Goal: Task Accomplishment & Management: Use online tool/utility

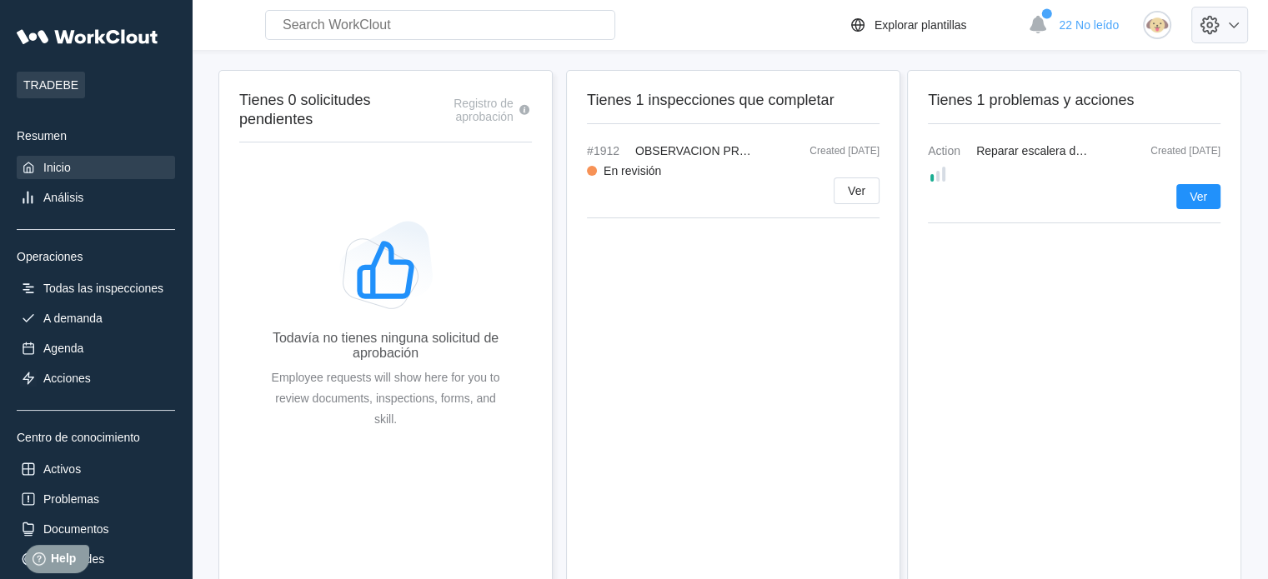
click at [1216, 17] on icon at bounding box center [1209, 25] width 28 height 28
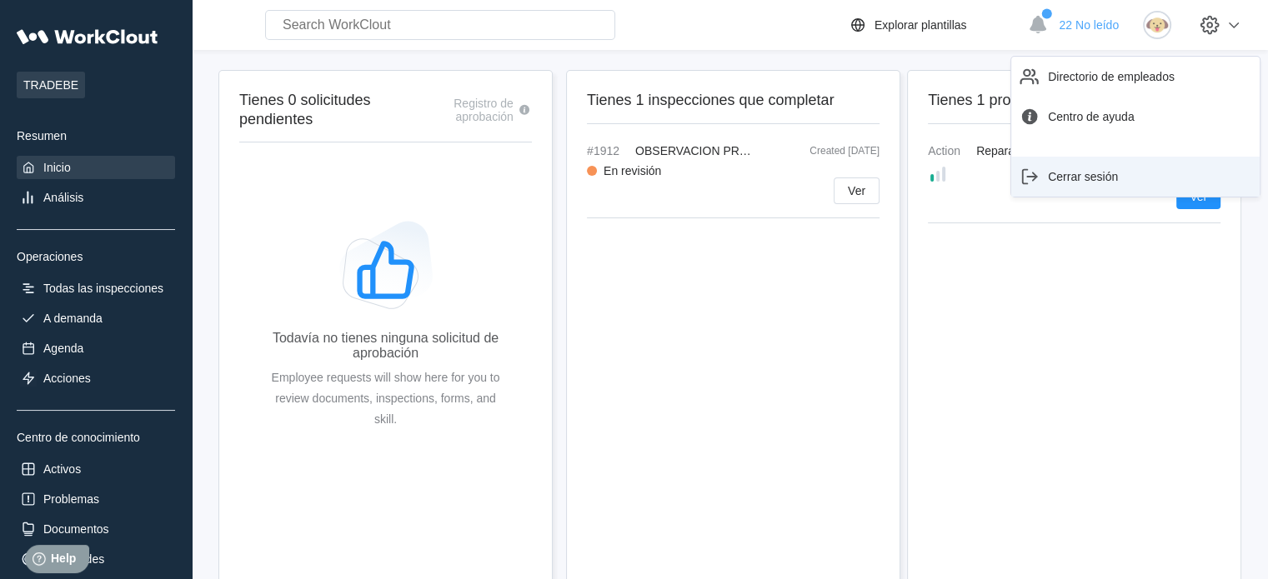
click at [1123, 179] on div "Cerrar sesión" at bounding box center [1135, 176] width 235 height 27
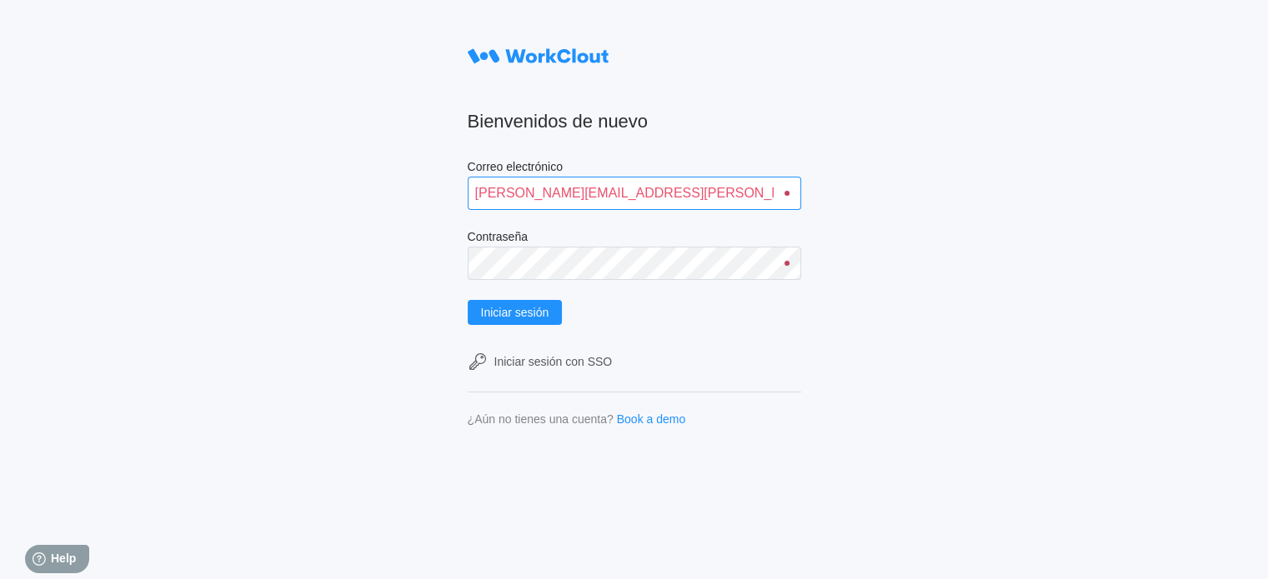
click at [705, 188] on input "daniel.gutierrez@mailinator.com" at bounding box center [634, 193] width 333 height 33
type input "david.blanco@tradebe.com"
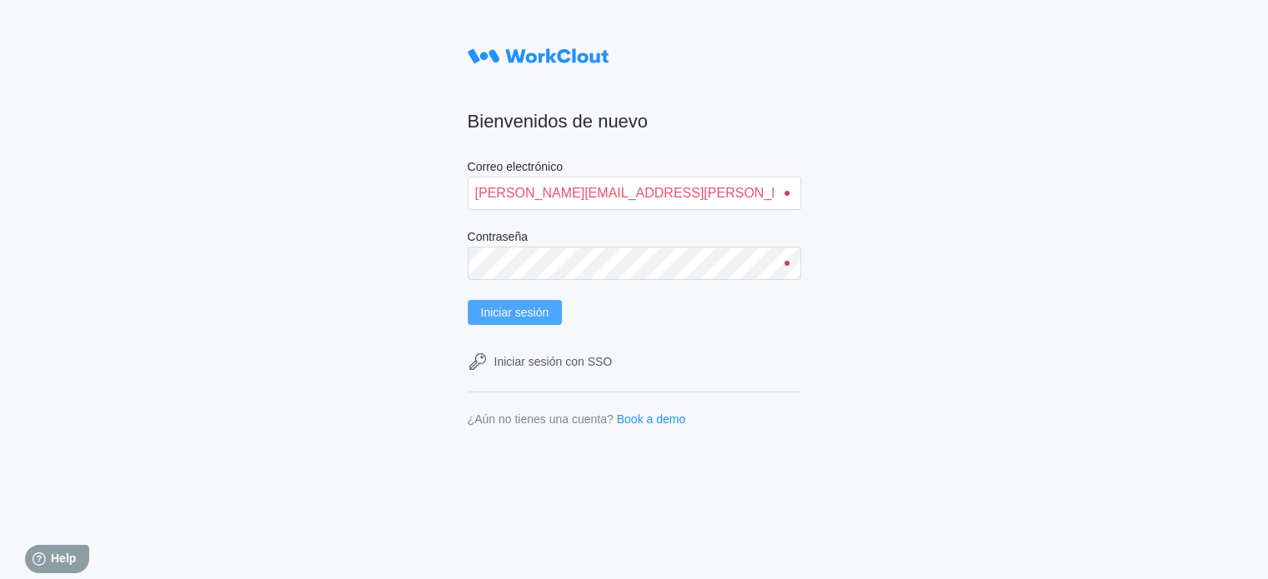
click at [546, 318] on span "Iniciar sesión" at bounding box center [515, 313] width 68 height 12
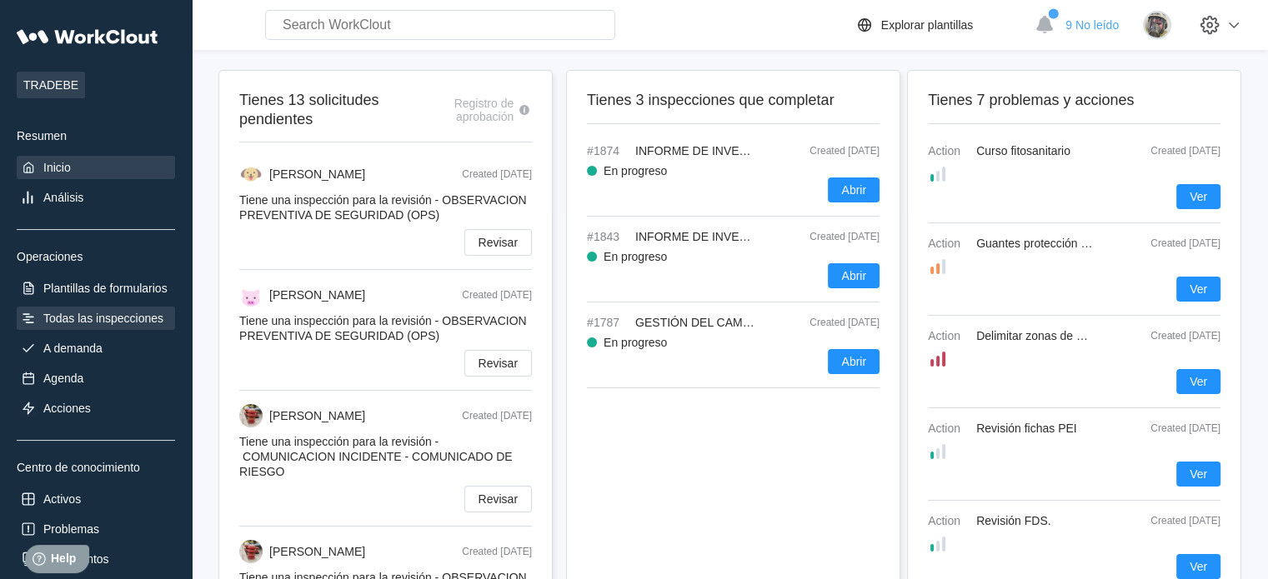
click at [89, 313] on div "Todas las inspecciones" at bounding box center [103, 318] width 120 height 13
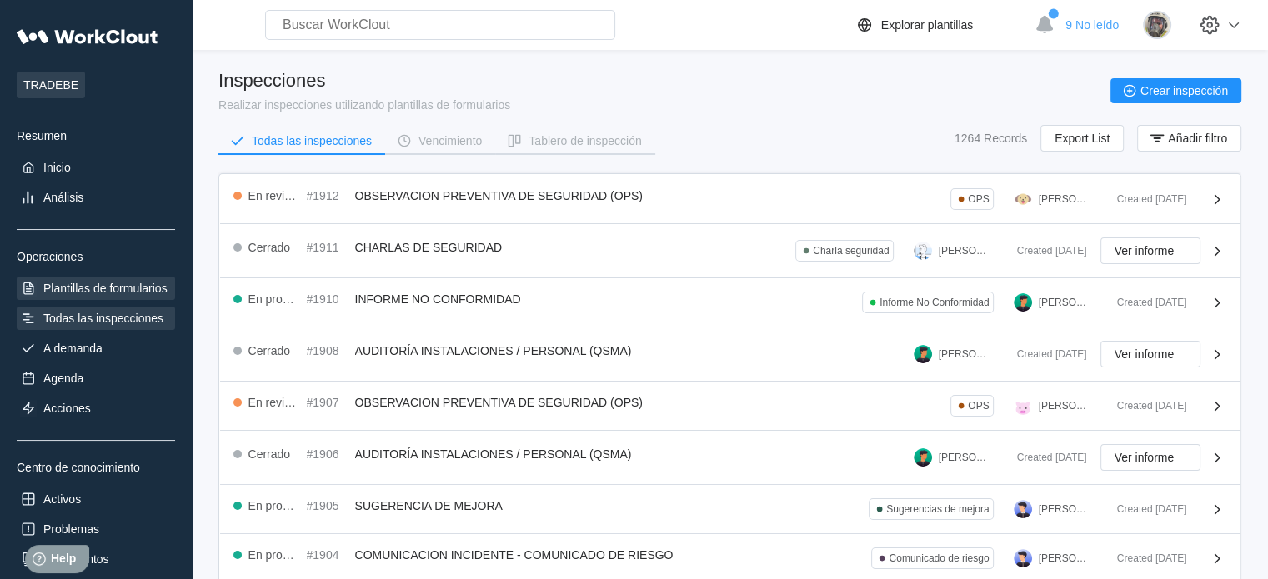
click at [126, 290] on div "Plantillas de formularios" at bounding box center [105, 288] width 124 height 13
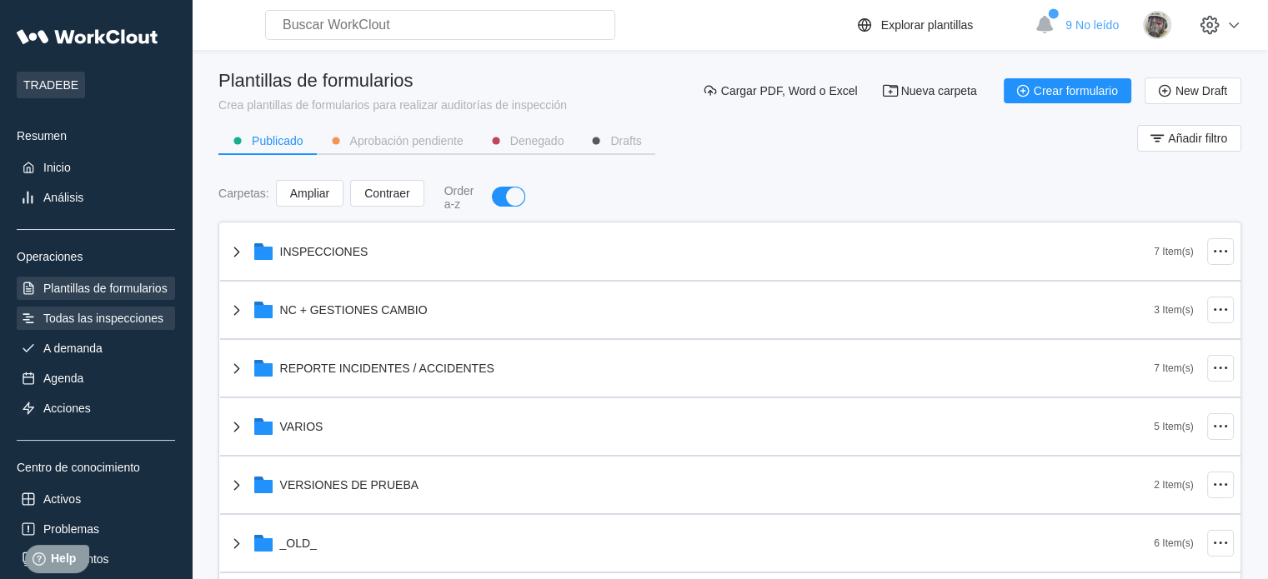
click at [50, 318] on div "Todas las inspecciones" at bounding box center [103, 318] width 120 height 13
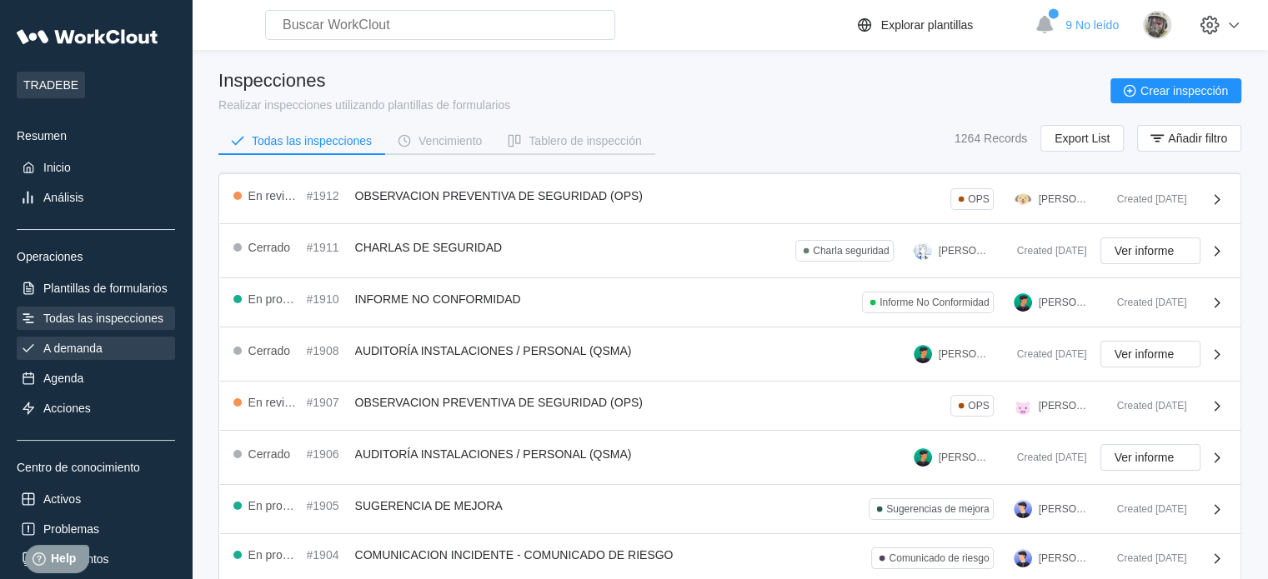
click at [64, 339] on div "A demanda" at bounding box center [96, 348] width 158 height 23
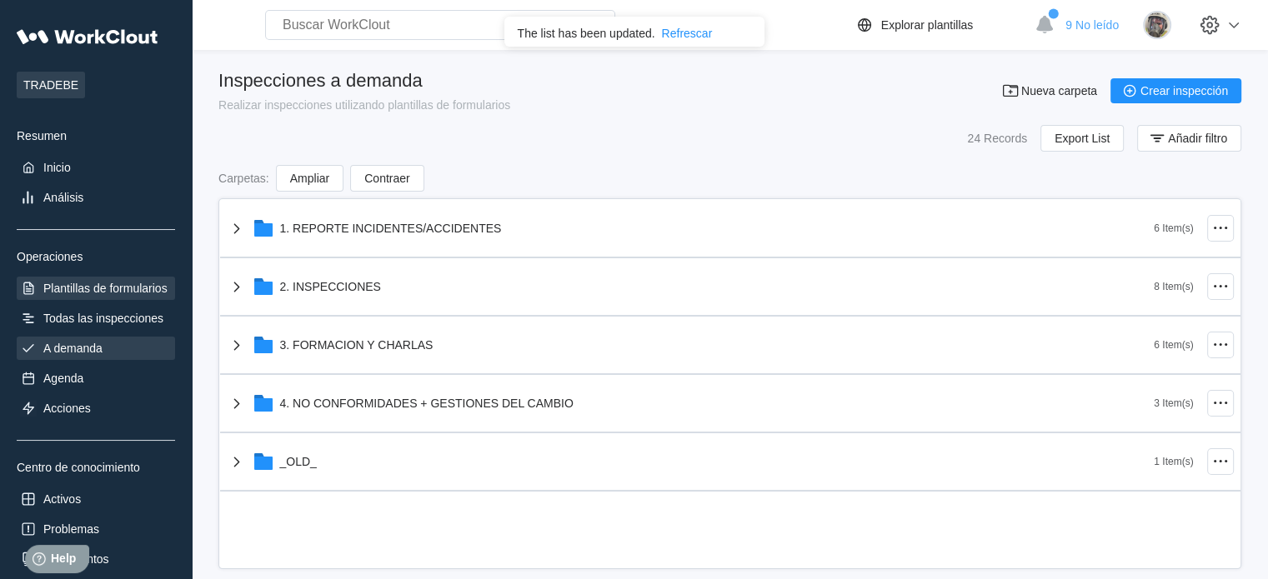
click at [89, 292] on div "Plantillas de formularios" at bounding box center [105, 288] width 124 height 13
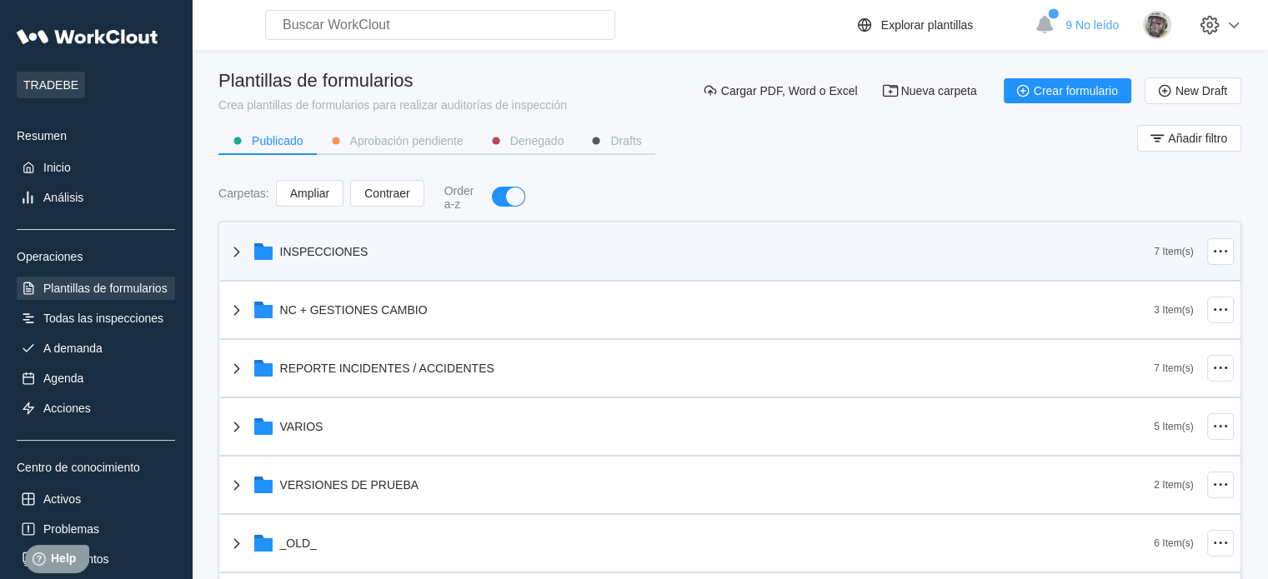
click at [287, 248] on div "INSPECCIONES" at bounding box center [324, 251] width 88 height 13
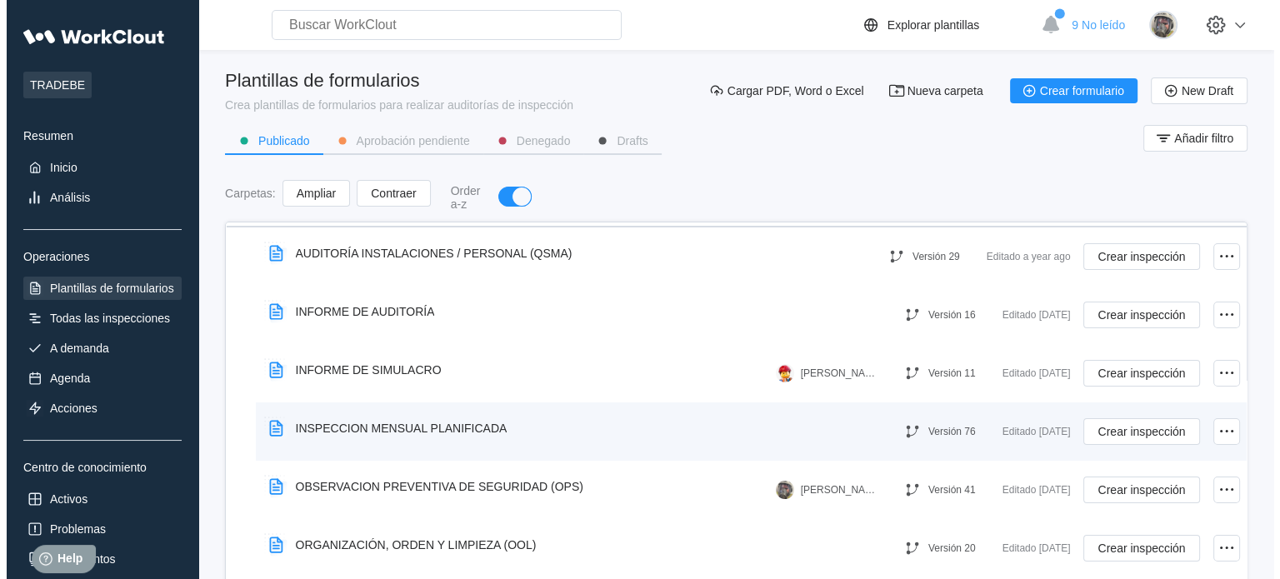
scroll to position [83, 0]
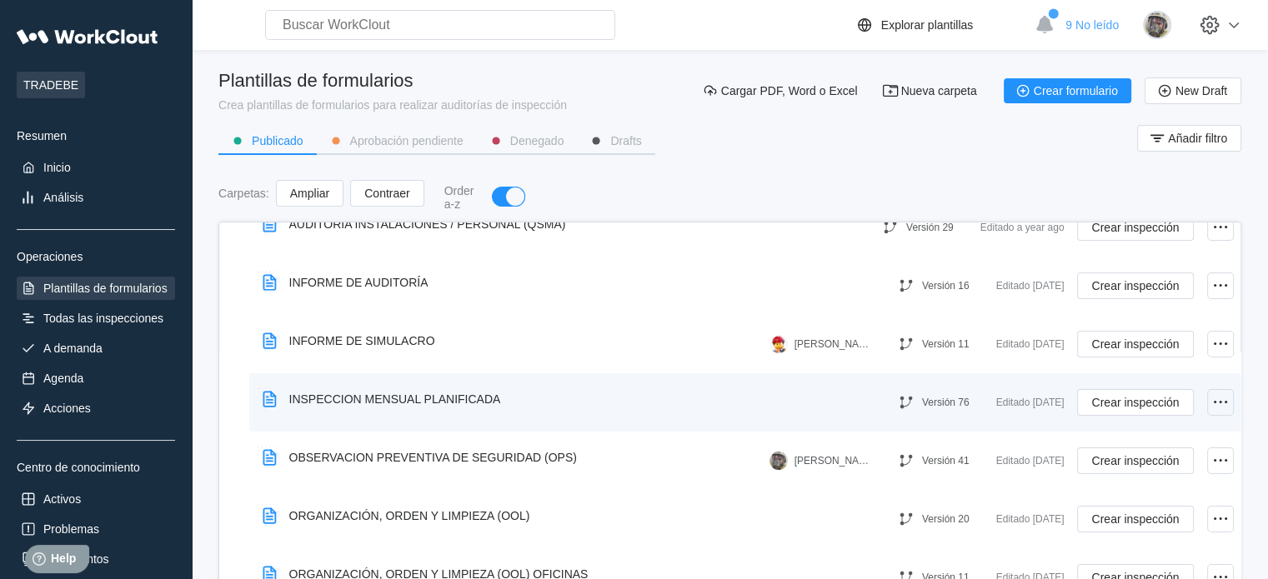
click at [1210, 402] on icon at bounding box center [1220, 403] width 20 height 20
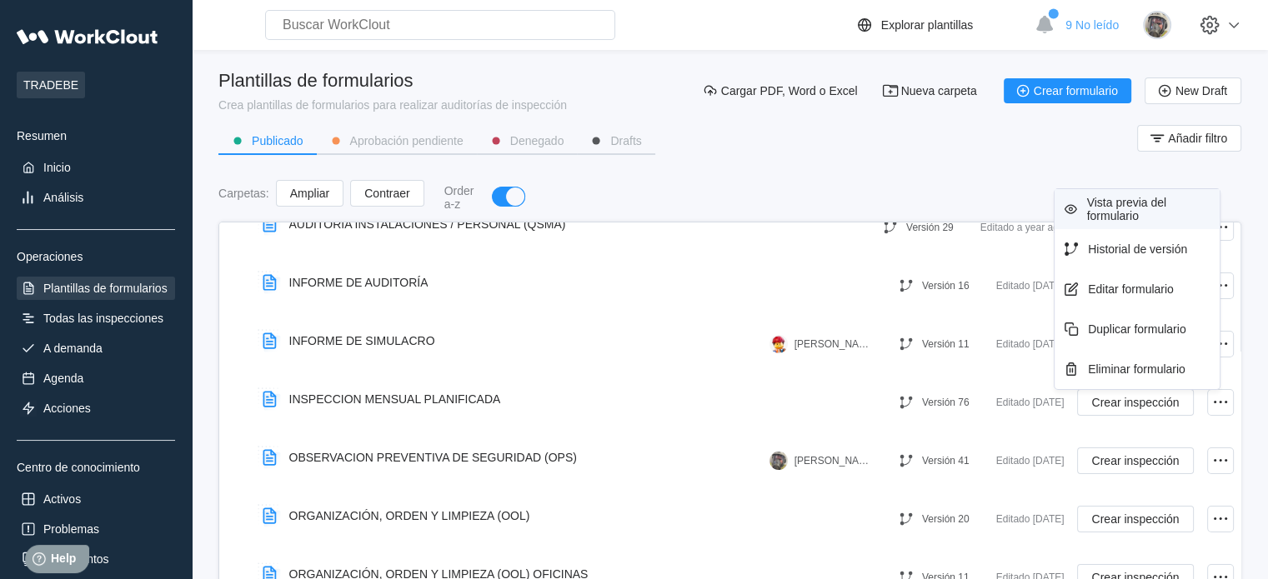
click at [1126, 210] on div "Vista previa del formulario" at bounding box center [1150, 209] width 127 height 27
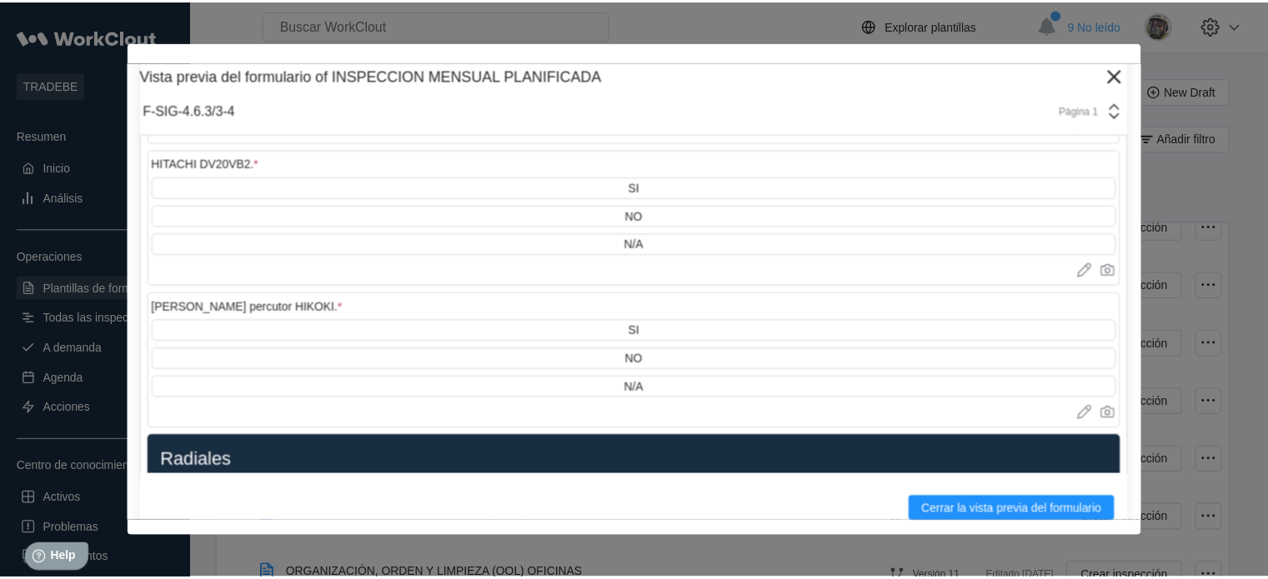
scroll to position [12837, 0]
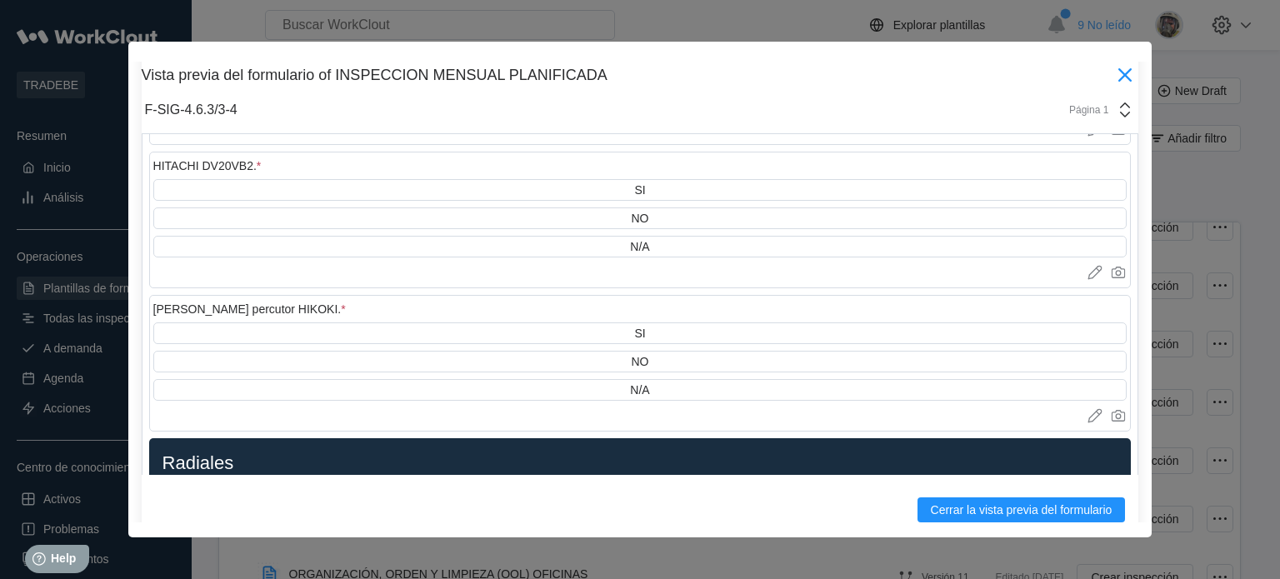
click at [1119, 79] on icon at bounding box center [1125, 74] width 13 height 13
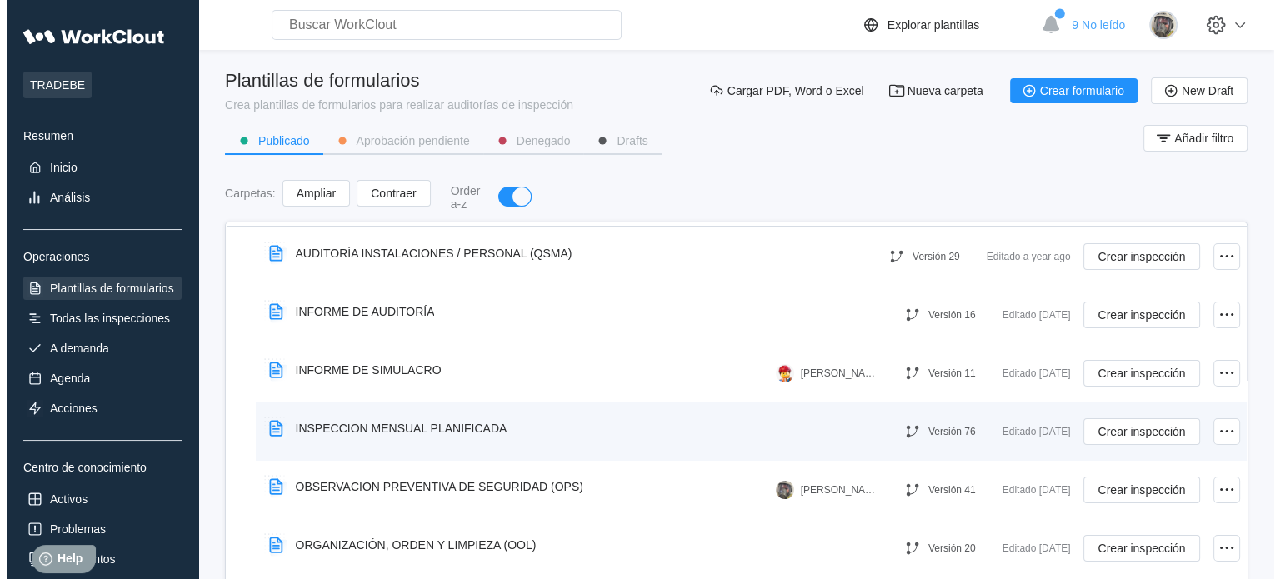
scroll to position [83, 0]
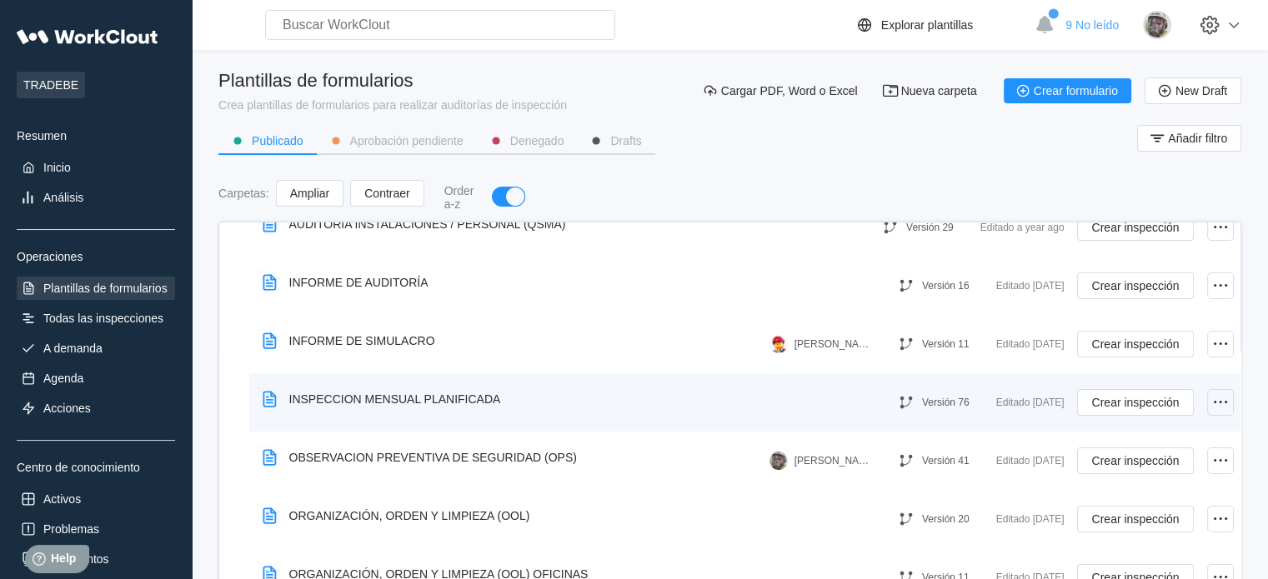
click at [1210, 400] on icon at bounding box center [1220, 403] width 20 height 20
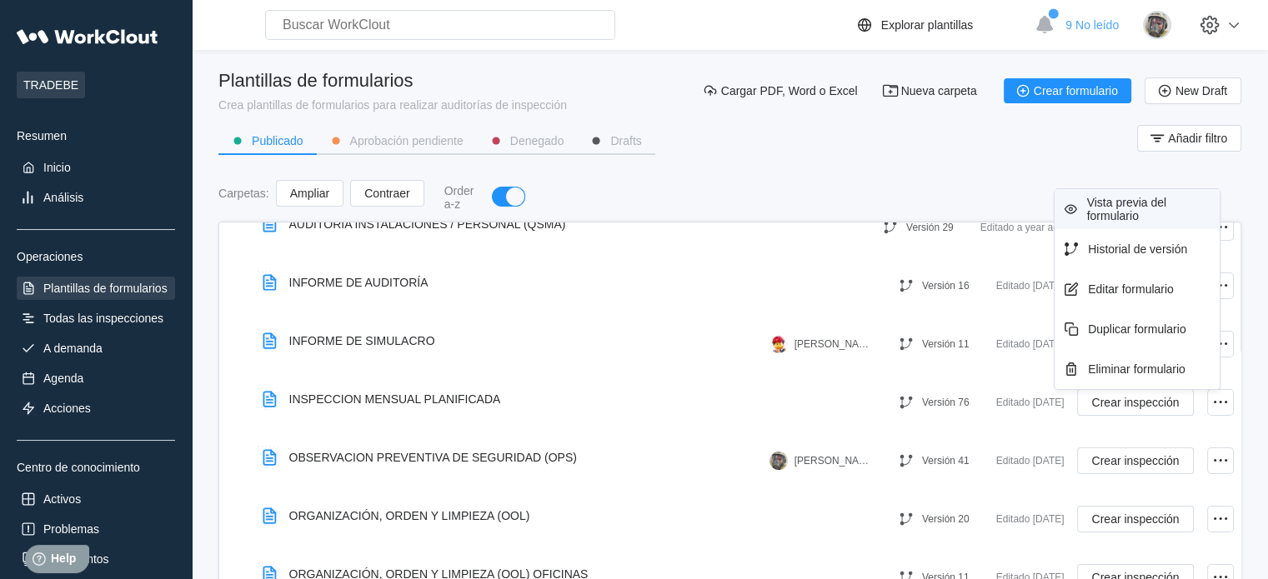
click at [1124, 213] on div "Vista previa del formulario" at bounding box center [1150, 209] width 127 height 27
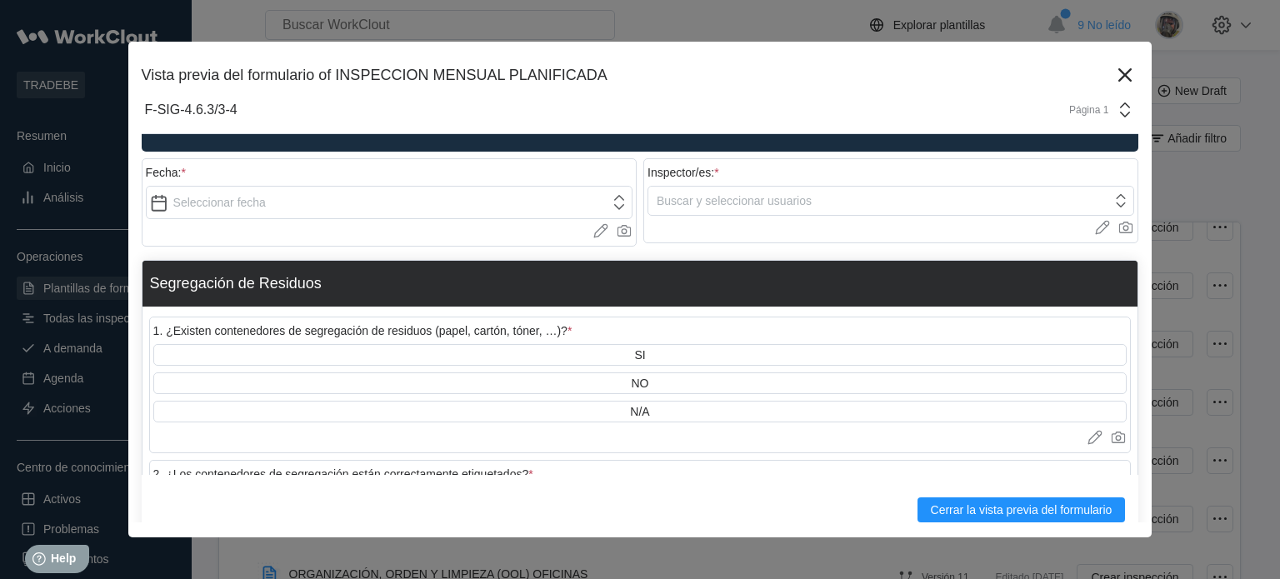
scroll to position [250, 0]
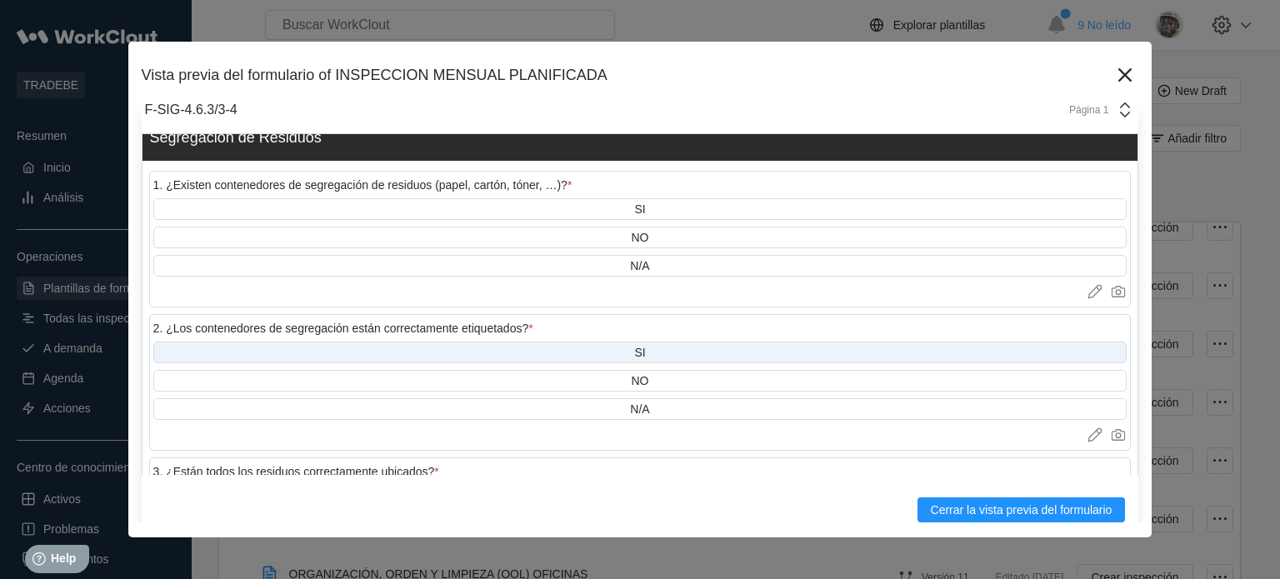
click at [620, 353] on div "SI" at bounding box center [640, 353] width 974 height 22
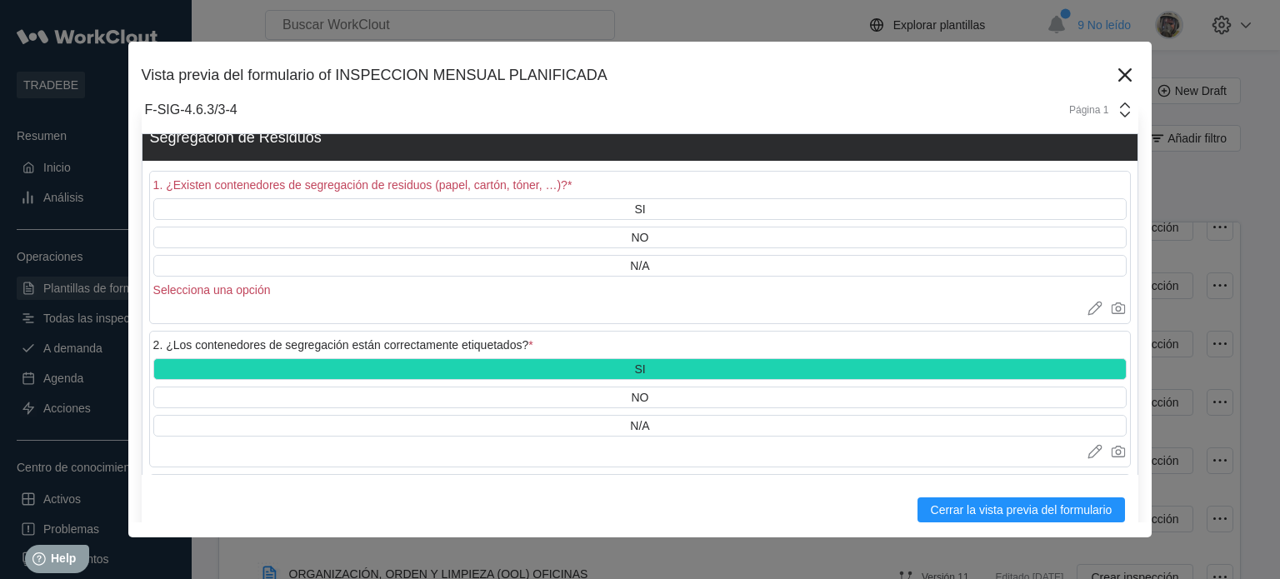
drag, startPoint x: 607, startPoint y: 393, endPoint x: 611, endPoint y: 378, distance: 15.6
click at [607, 393] on div "NO" at bounding box center [640, 398] width 974 height 22
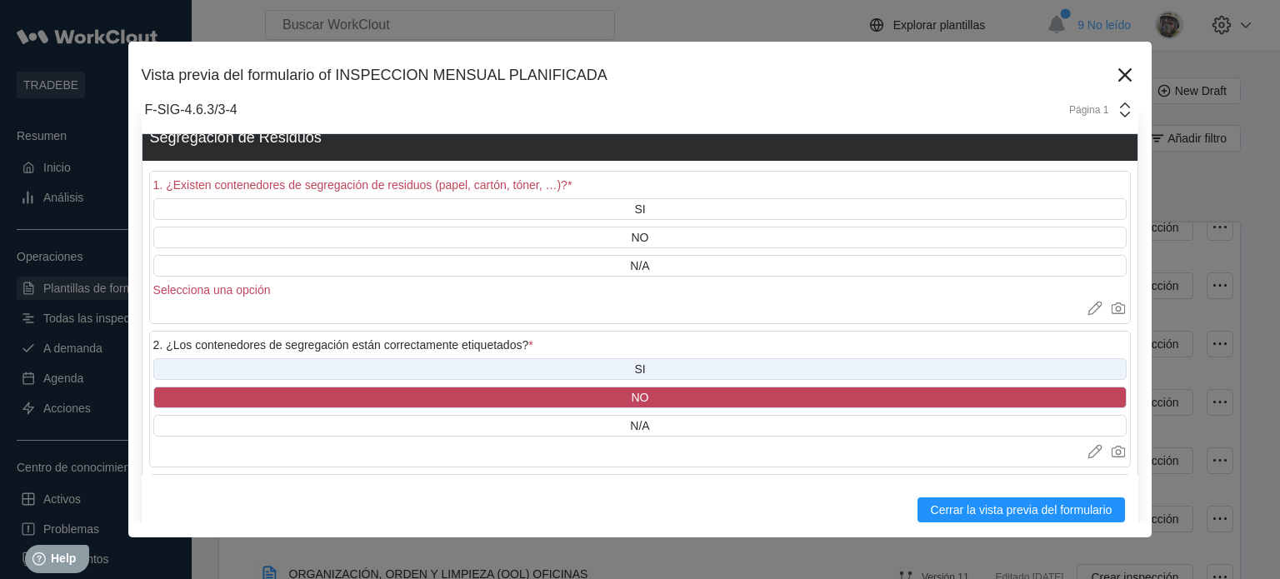
click at [611, 378] on div "SI" at bounding box center [640, 369] width 974 height 22
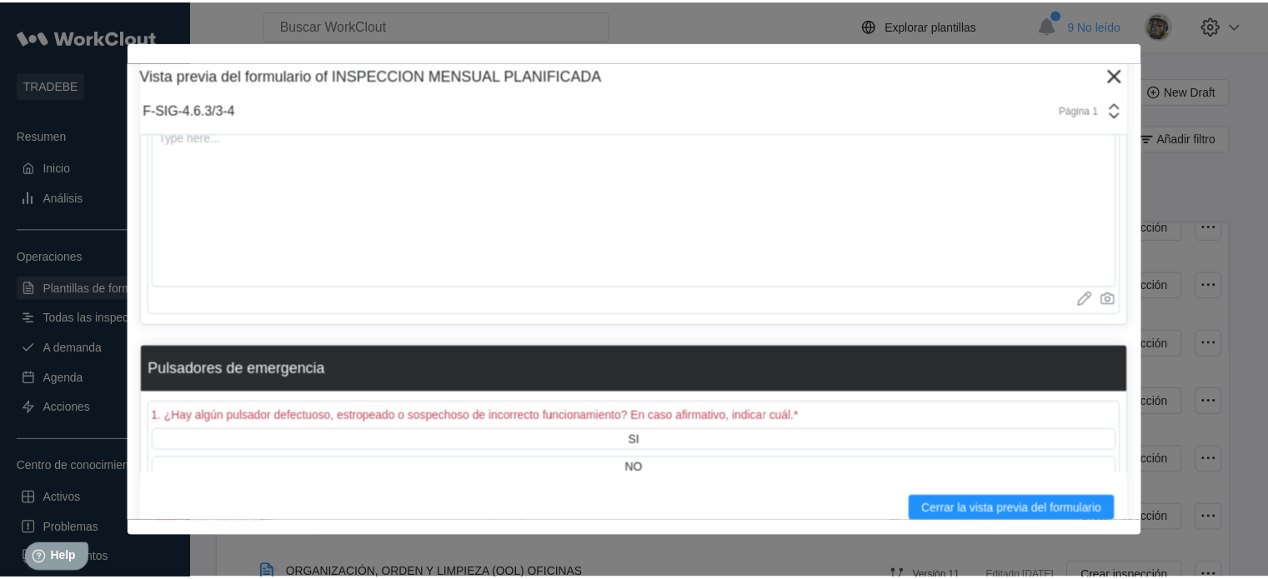
scroll to position [8753, 0]
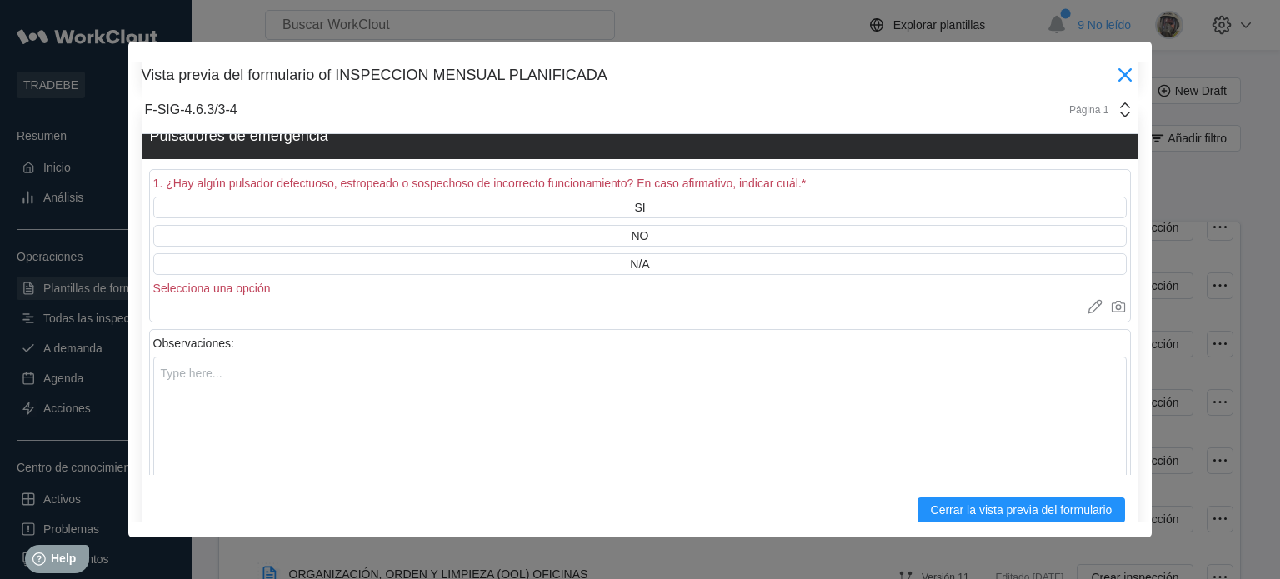
click at [1112, 76] on icon at bounding box center [1125, 75] width 27 height 27
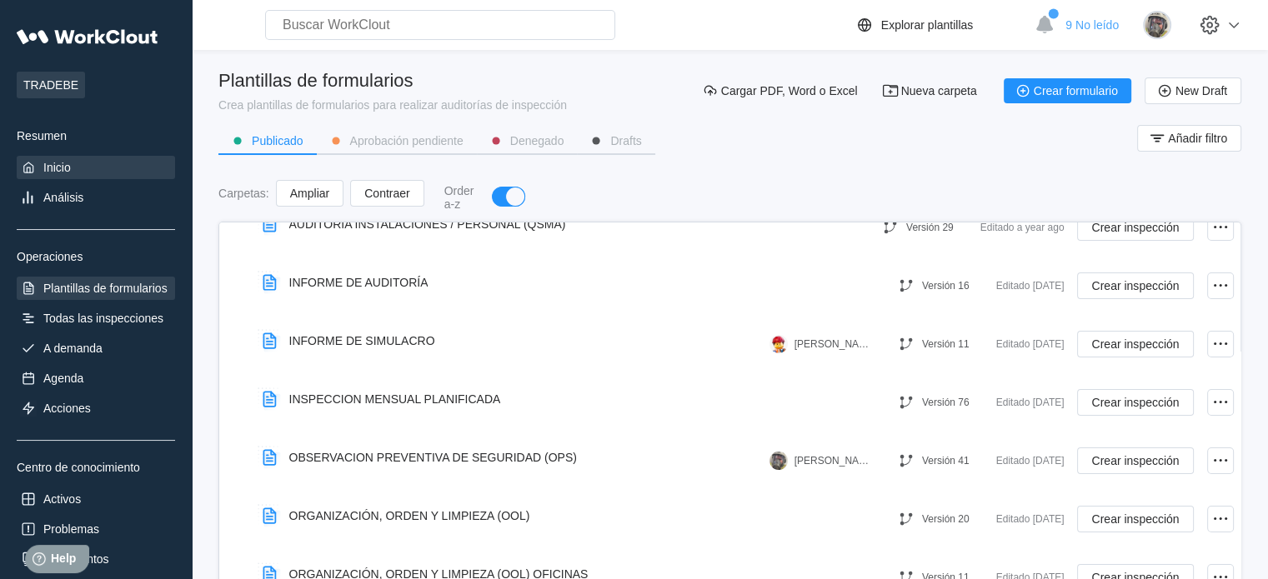
click at [106, 165] on div "Inicio" at bounding box center [96, 167] width 158 height 23
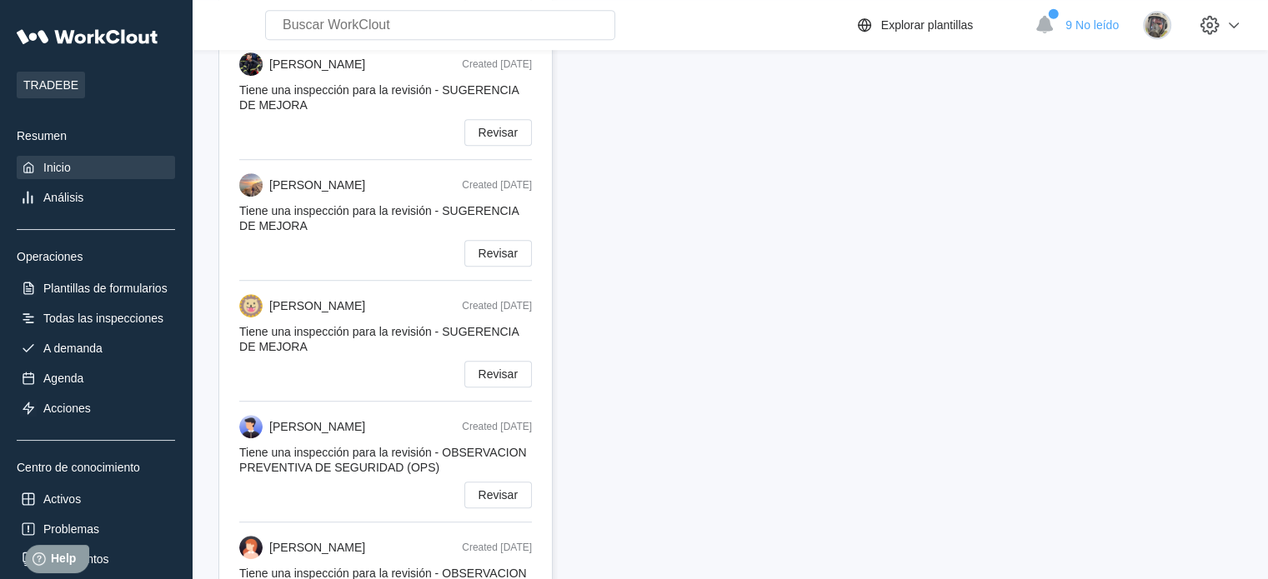
scroll to position [1250, 0]
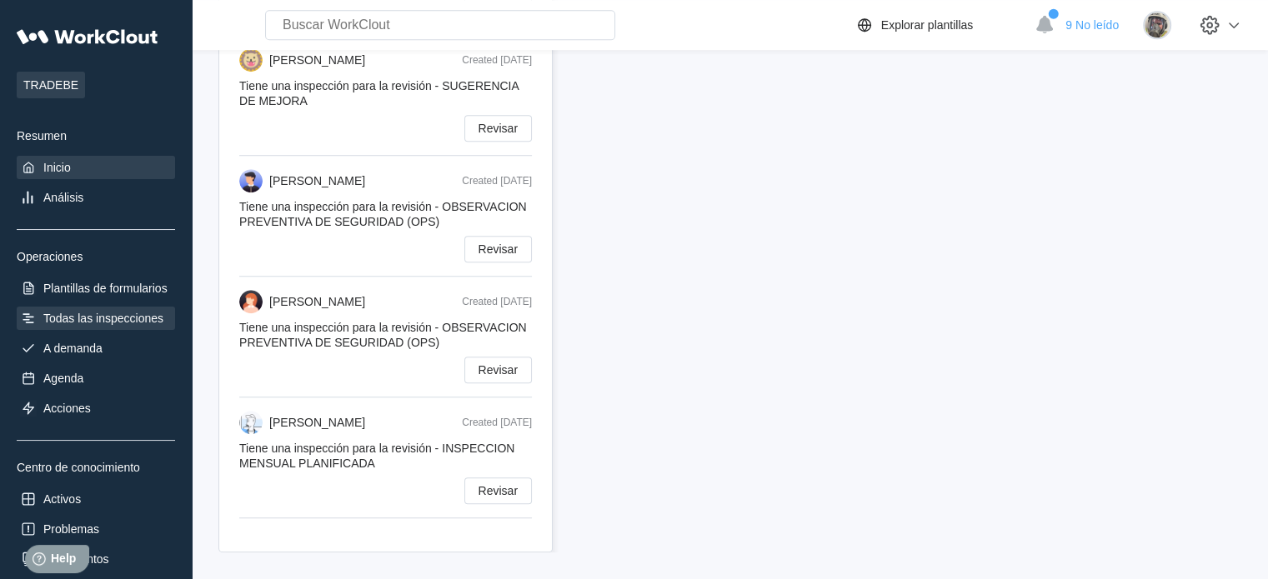
click at [124, 314] on div "Todas las inspecciones" at bounding box center [103, 318] width 120 height 13
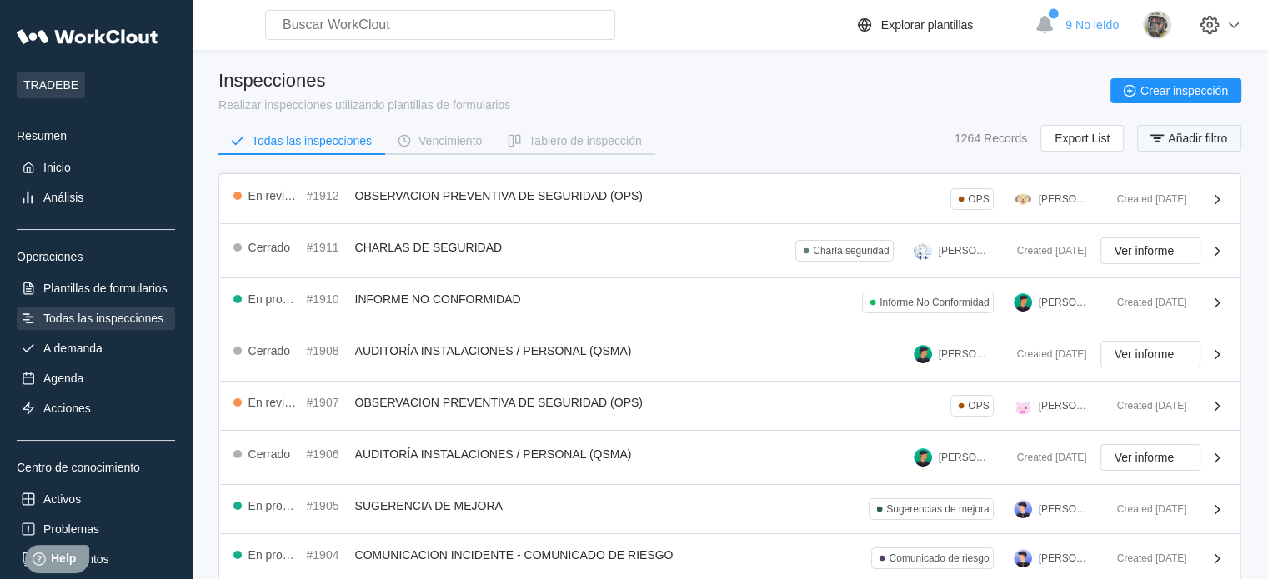
click at [1214, 136] on span "Añadir filtro" at bounding box center [1197, 139] width 59 height 12
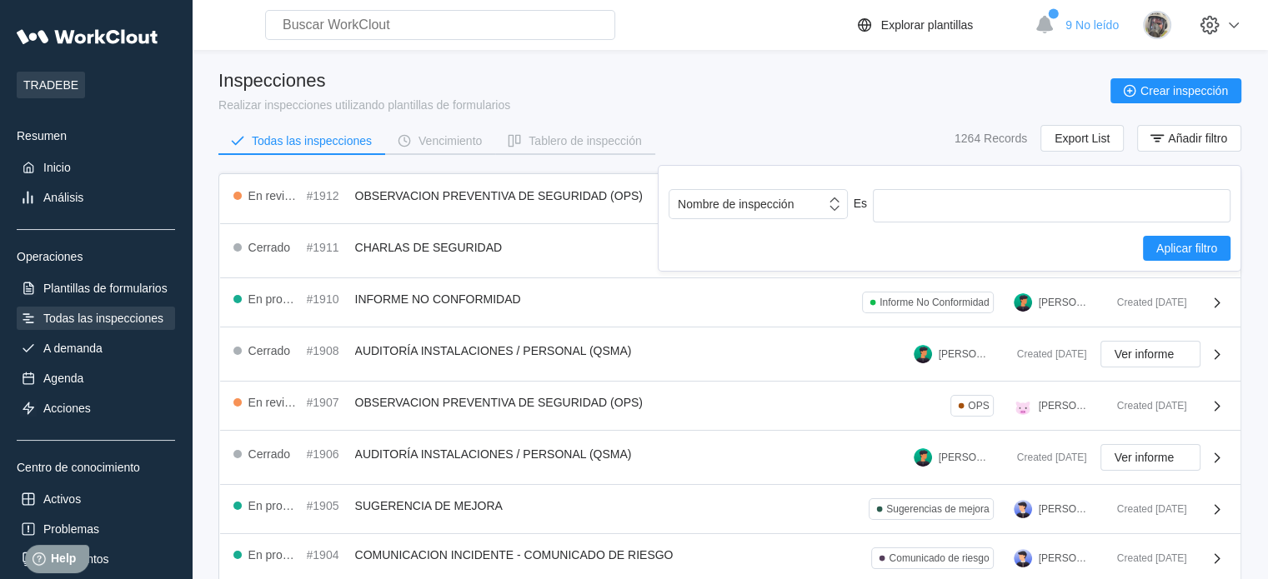
click at [806, 224] on div "Nombre de inspección Es Aplicar filtro" at bounding box center [950, 225] width 562 height 72
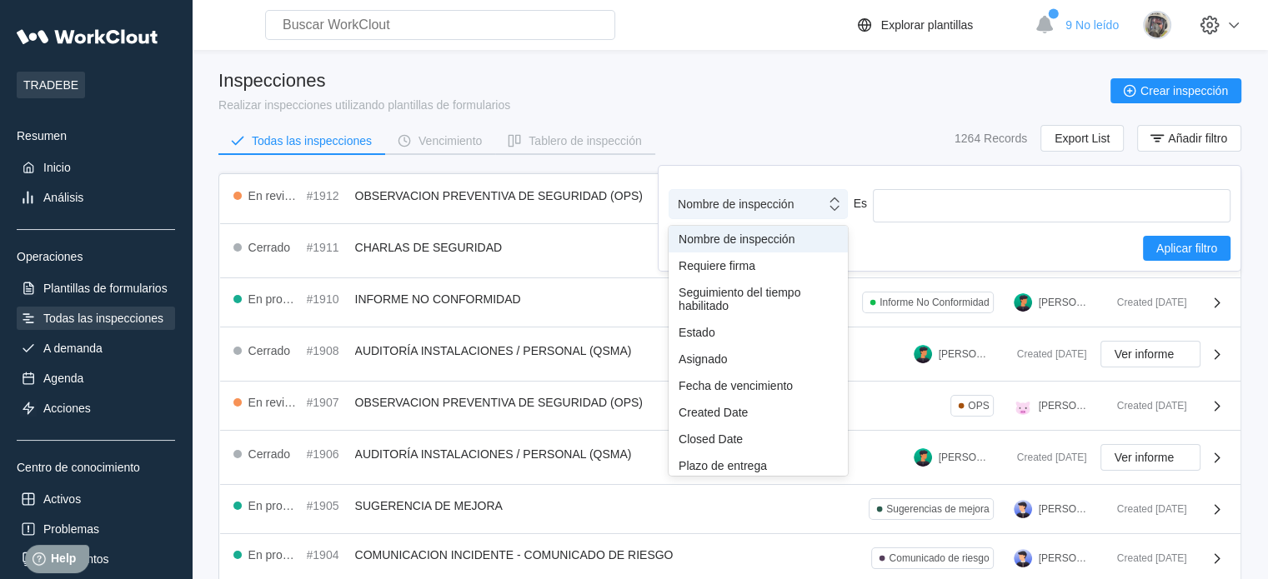
click at [801, 216] on div "Nombre de inspección" at bounding box center [747, 204] width 156 height 23
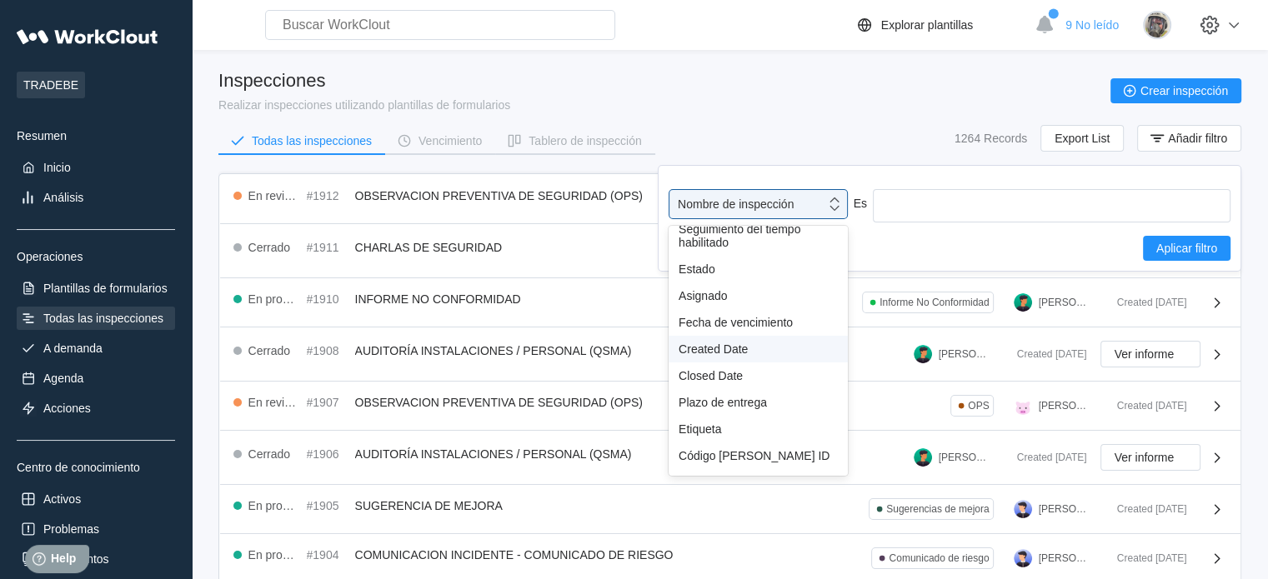
scroll to position [147, 0]
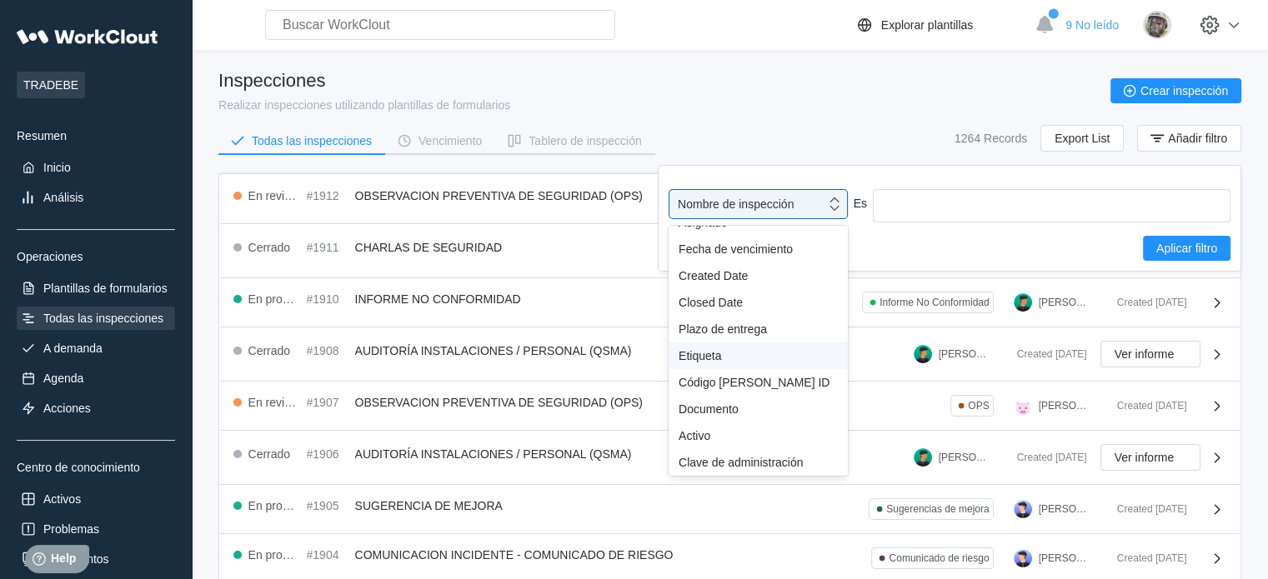
click at [730, 356] on div "Etiqueta" at bounding box center [758, 355] width 159 height 13
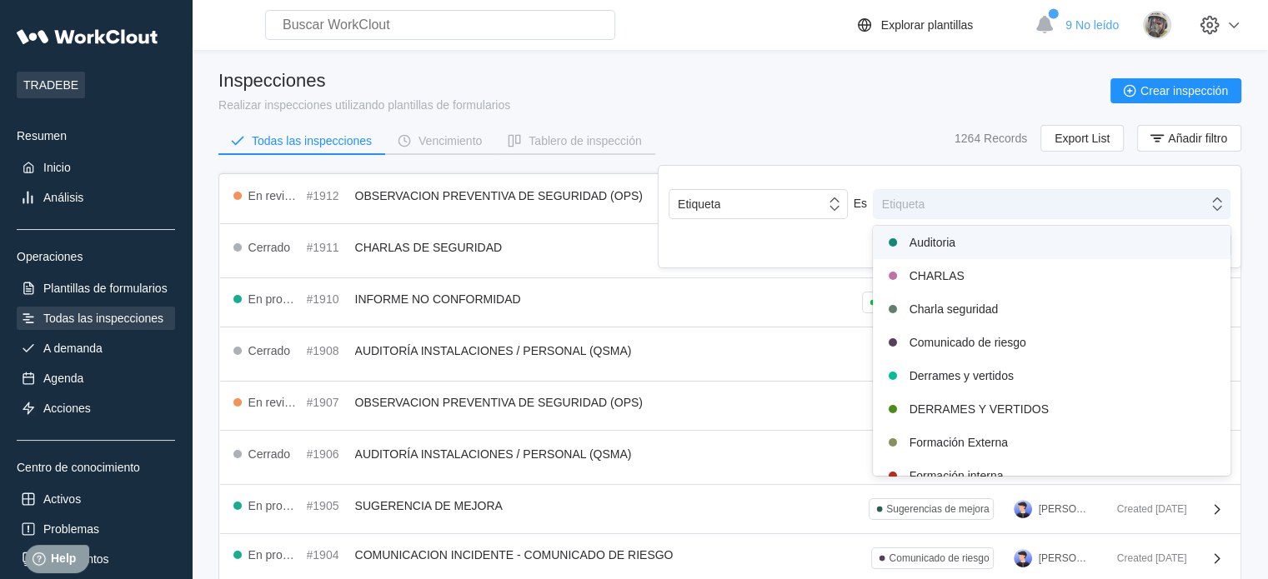
click at [939, 208] on div "Etiqueta" at bounding box center [1041, 204] width 334 height 23
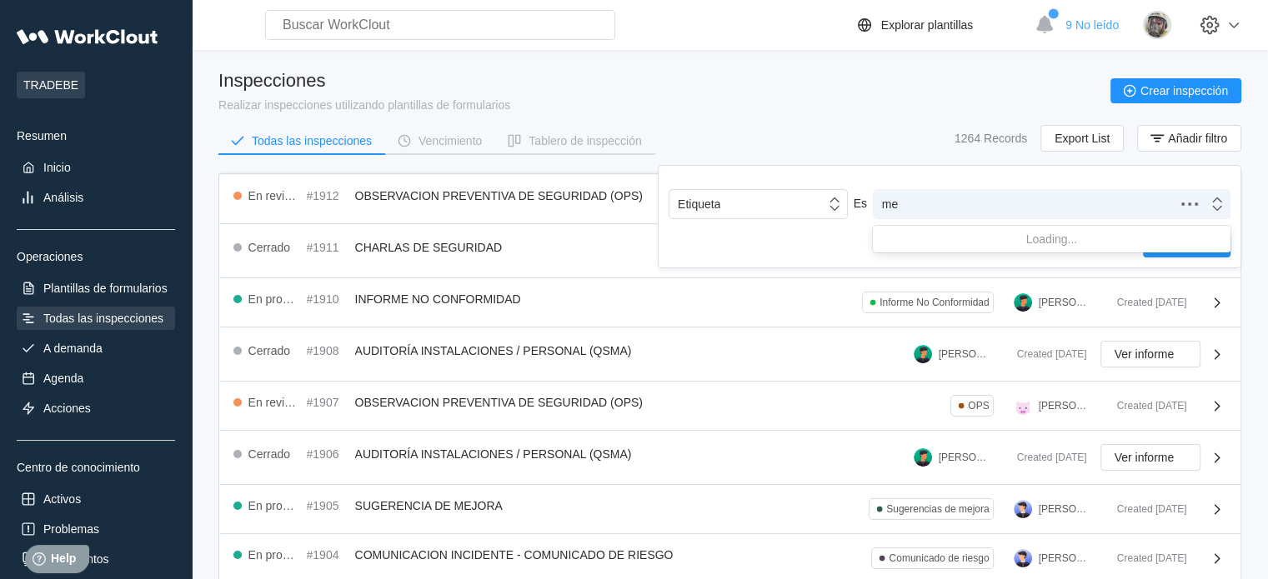
type input "m"
type input "plan"
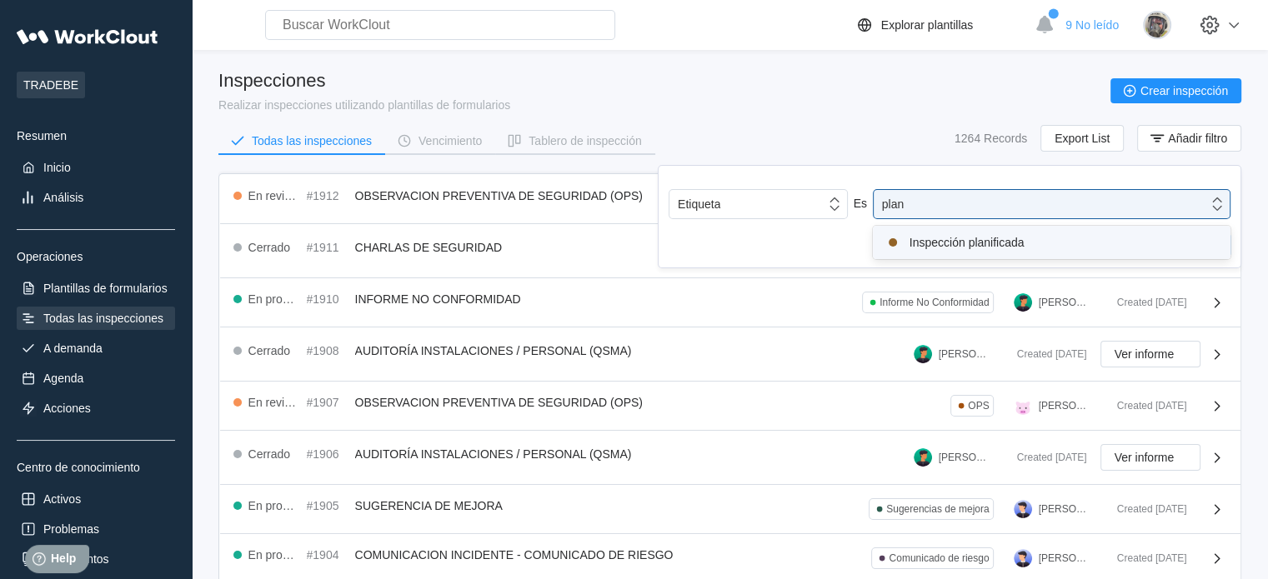
click at [944, 238] on div "Inspección planificada" at bounding box center [1052, 243] width 338 height 20
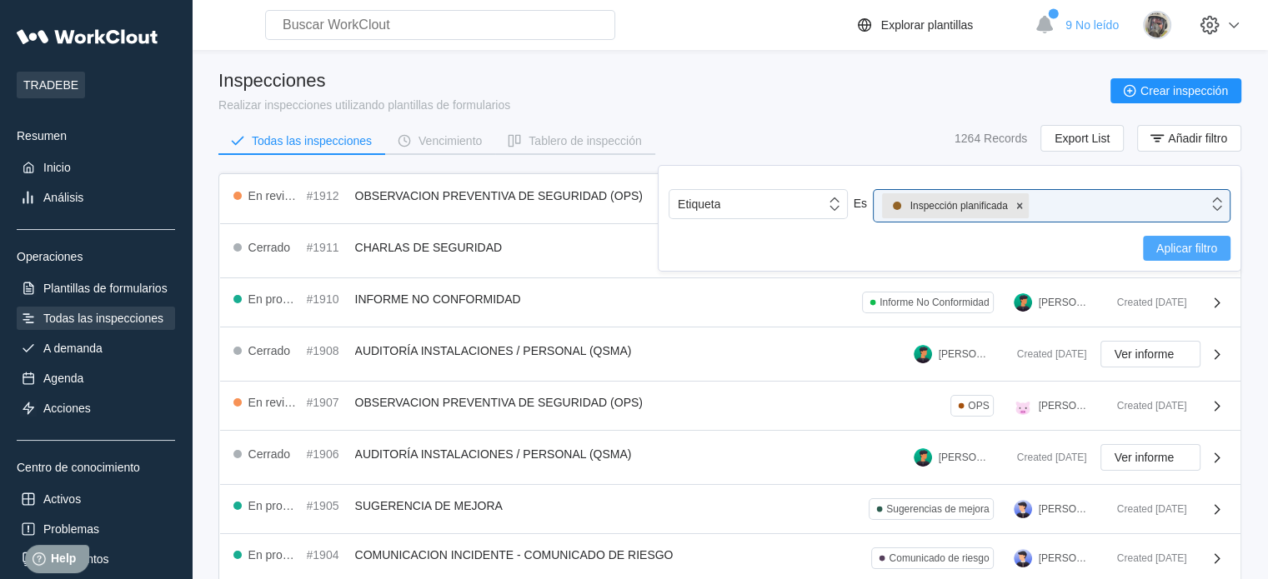
click at [1197, 245] on span "Aplicar filtro" at bounding box center [1186, 249] width 61 height 12
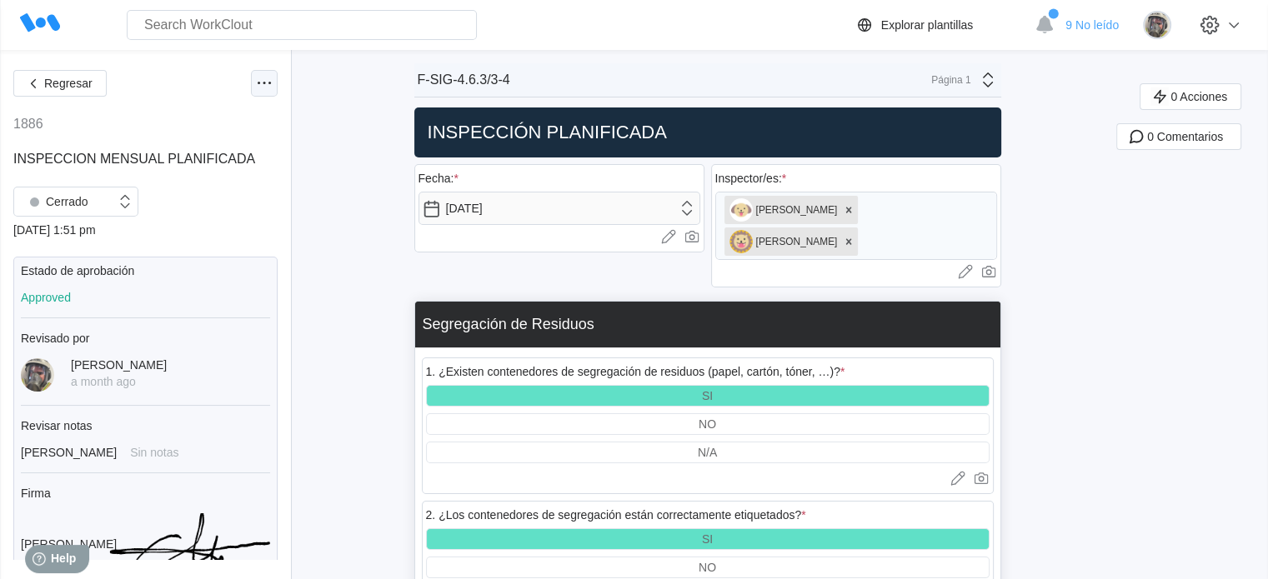
click at [254, 85] on icon at bounding box center [264, 83] width 20 height 20
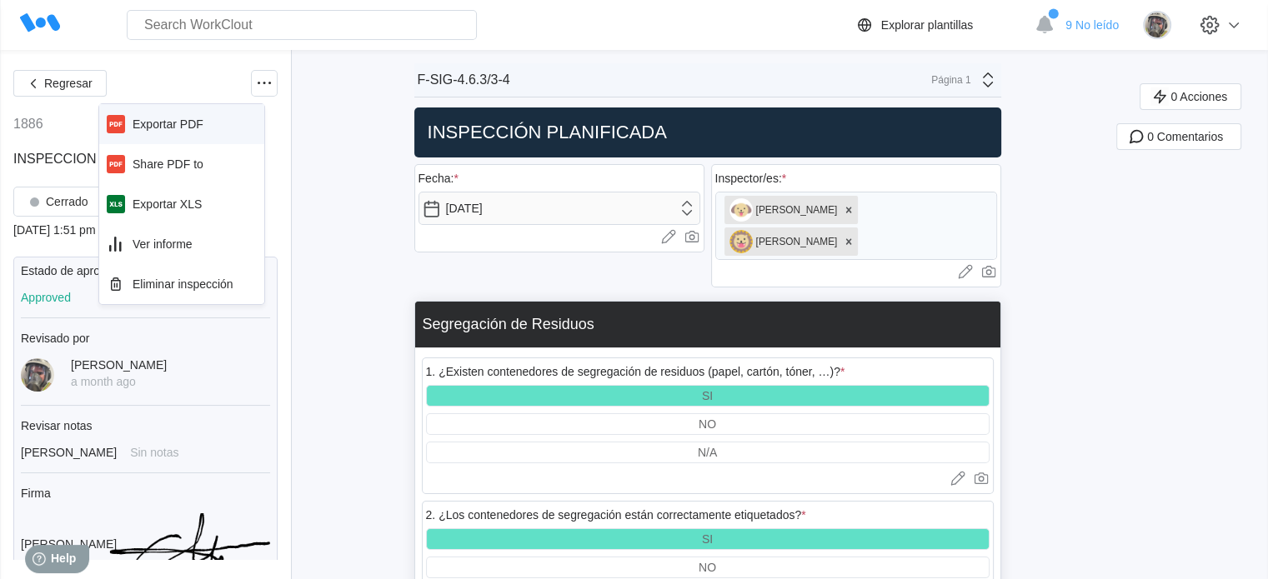
click at [184, 120] on div "Exportar PDF" at bounding box center [168, 124] width 71 height 13
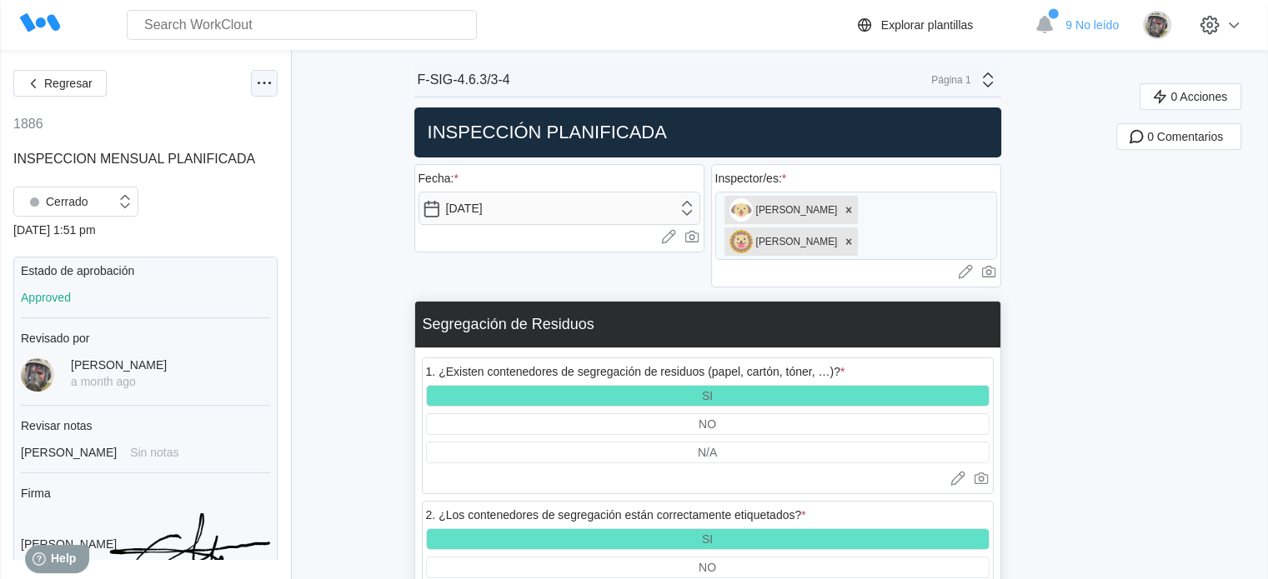
click at [254, 78] on icon at bounding box center [264, 83] width 20 height 20
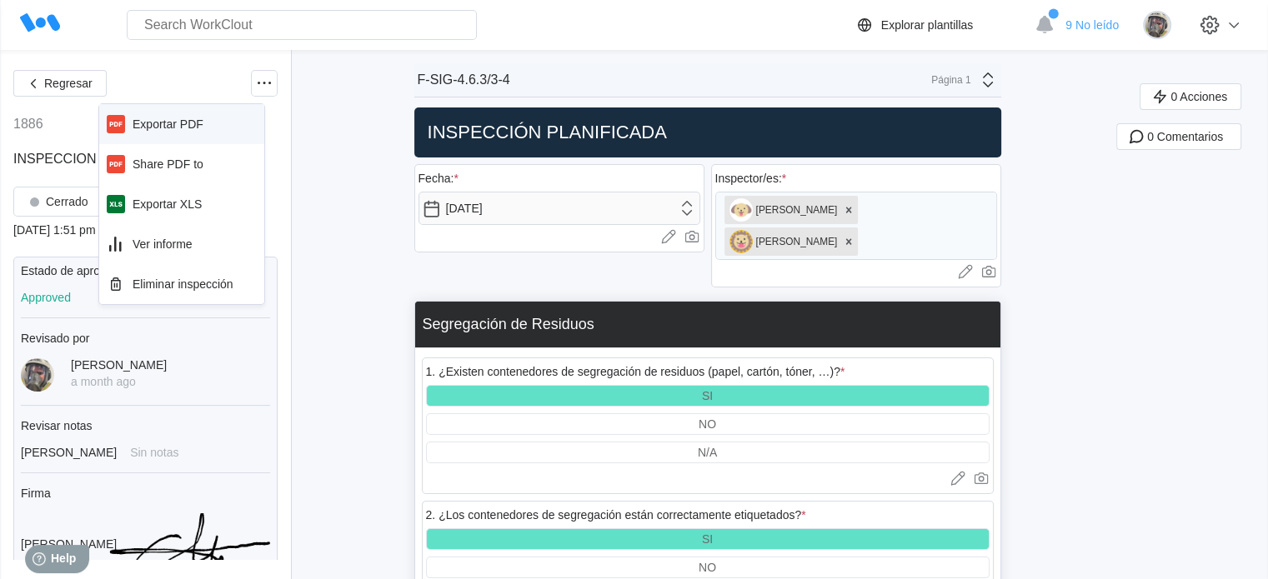
click at [146, 118] on div "Exportar PDF" at bounding box center [168, 124] width 71 height 13
